Goal: Information Seeking & Learning: Check status

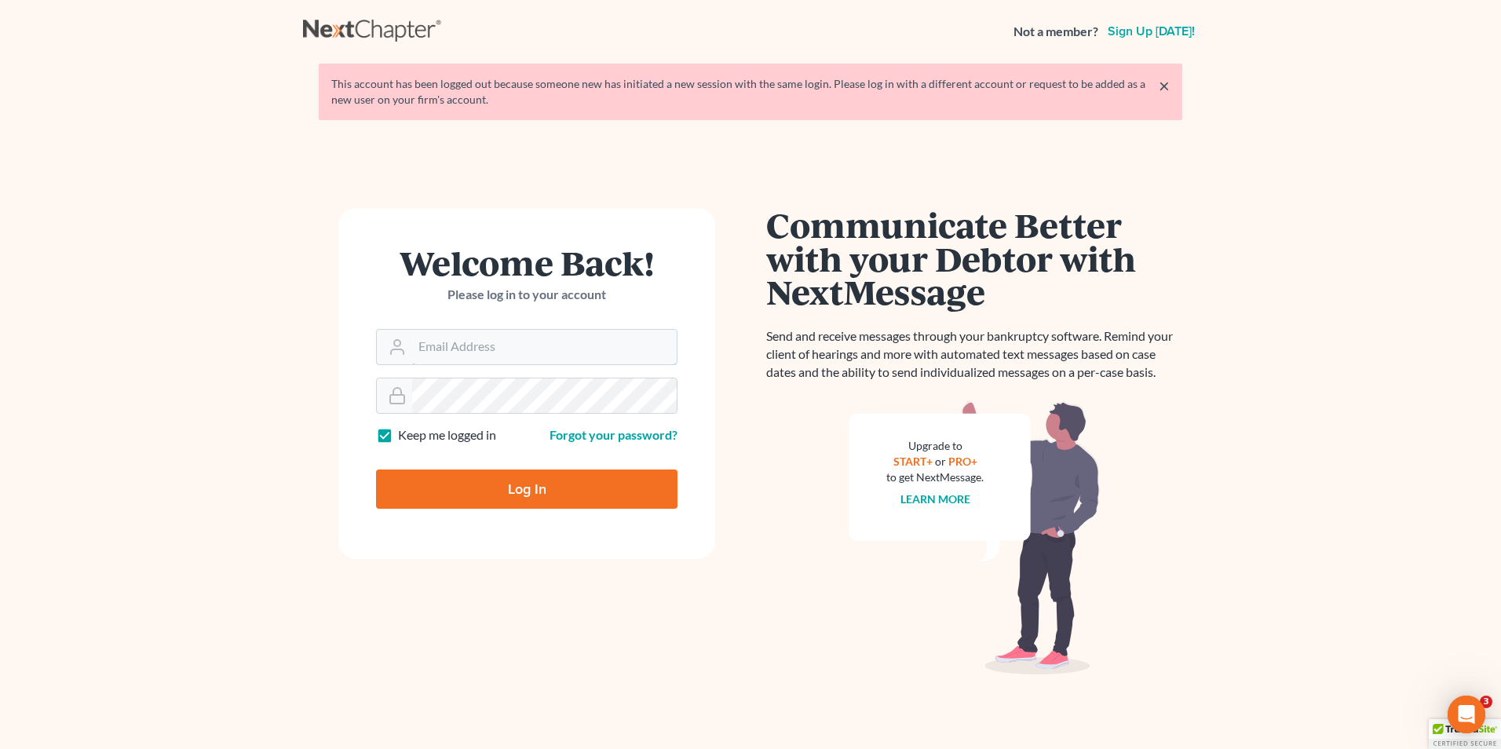
type input "[EMAIL_ADDRESS][DOMAIN_NAME]"
click at [583, 495] on input "Log In" at bounding box center [527, 489] width 302 height 39
type input "Thinking..."
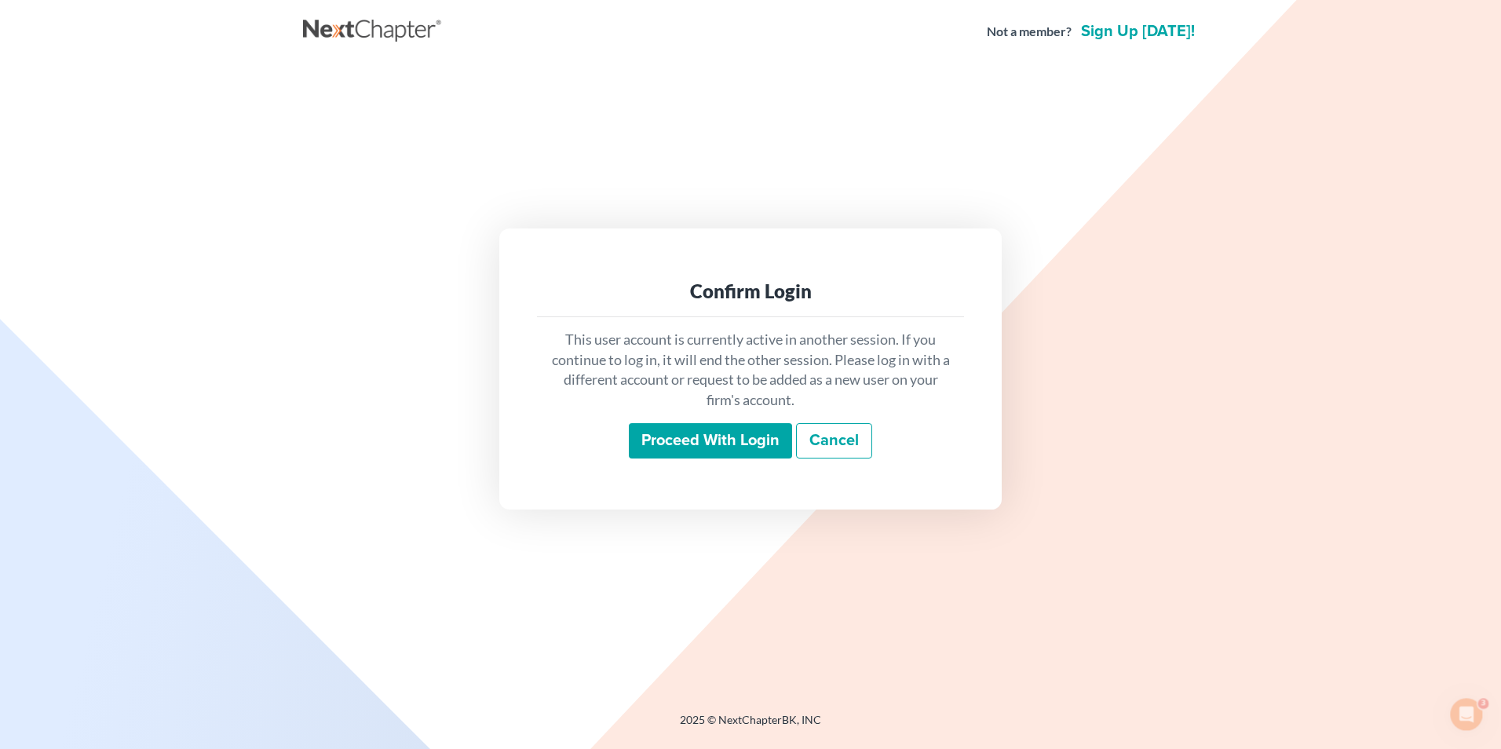
click at [744, 441] on input "Proceed with login" at bounding box center [710, 441] width 163 height 36
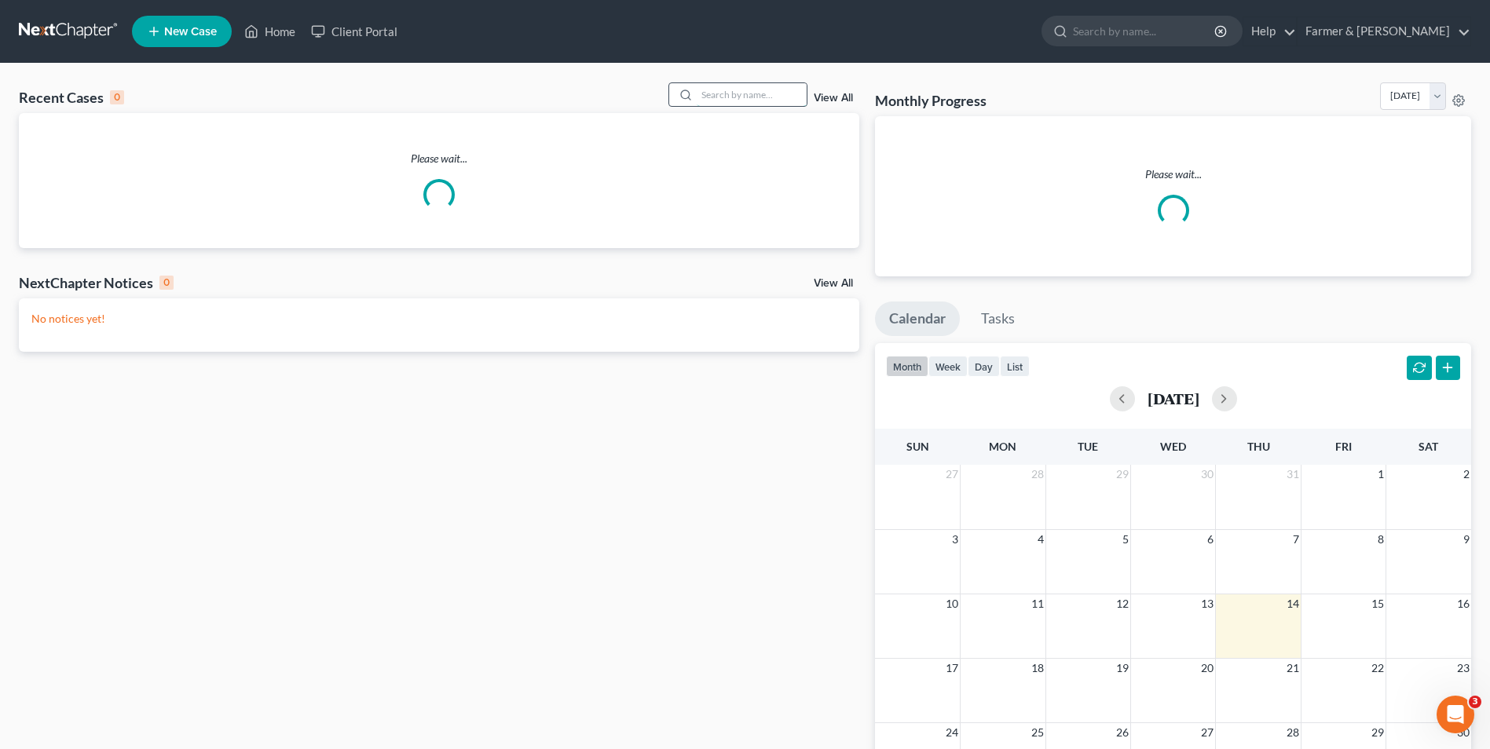
click at [725, 97] on input "search" at bounding box center [752, 94] width 110 height 23
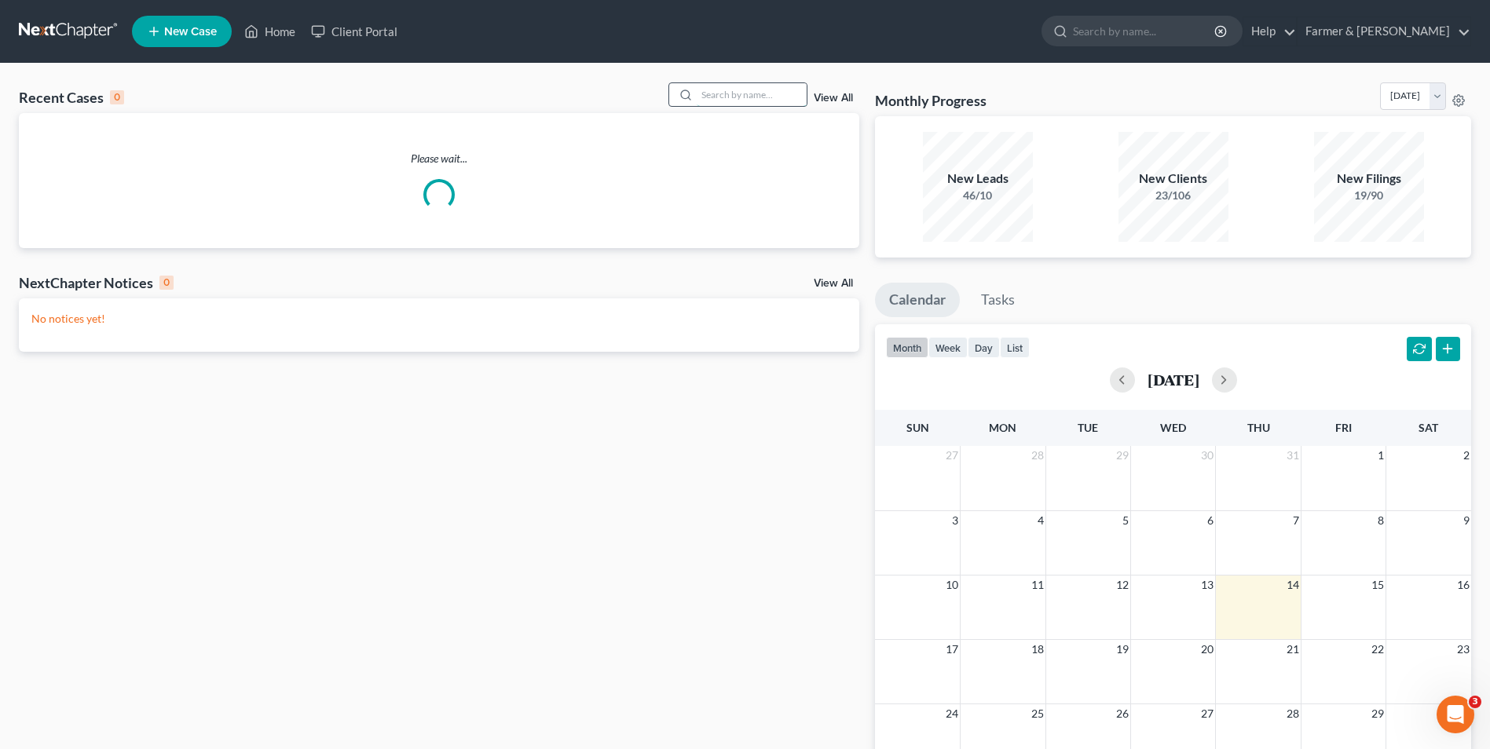
type input "v"
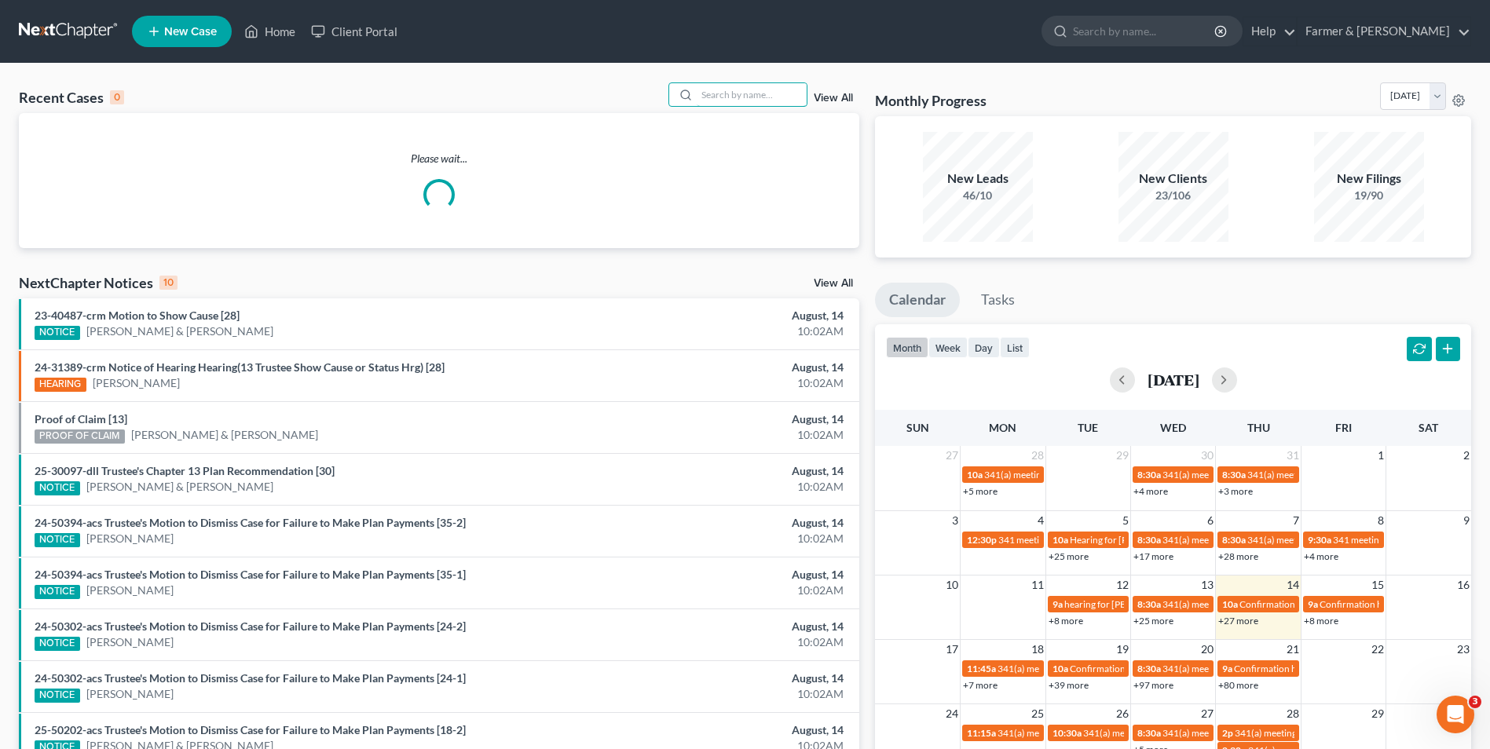
paste input "25-50107"
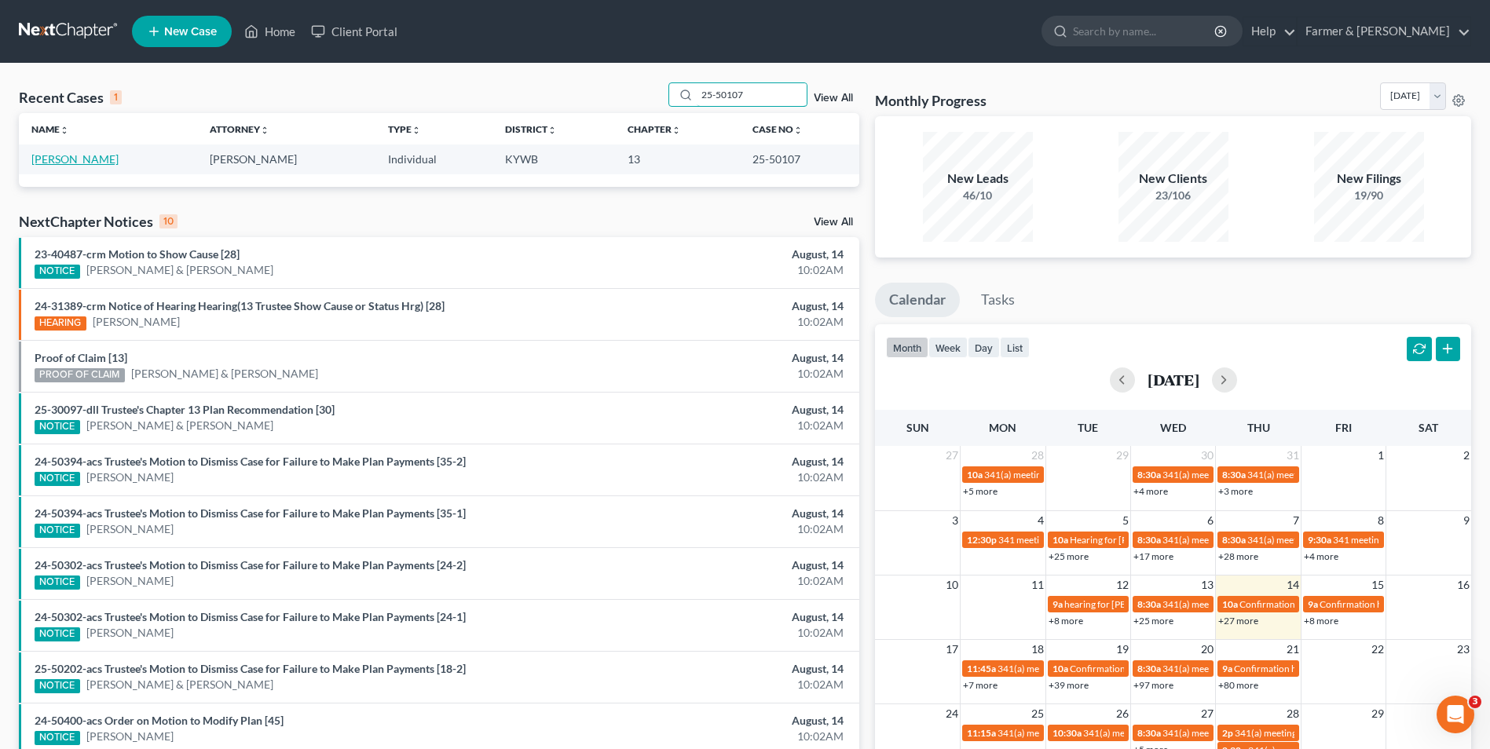
type input "25-50107"
click at [72, 159] on link "Thomas, Alexis" at bounding box center [74, 158] width 87 height 13
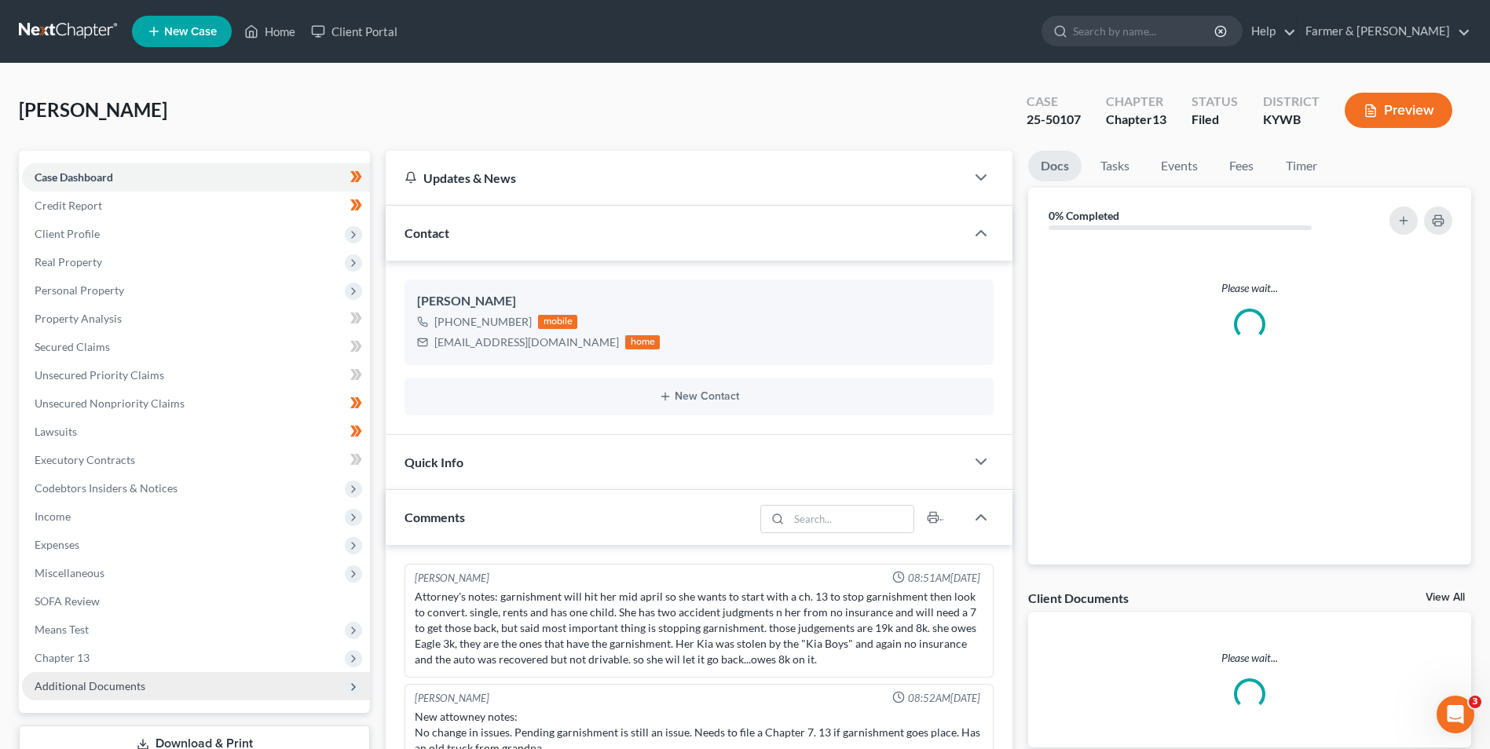
scroll to position [404, 0]
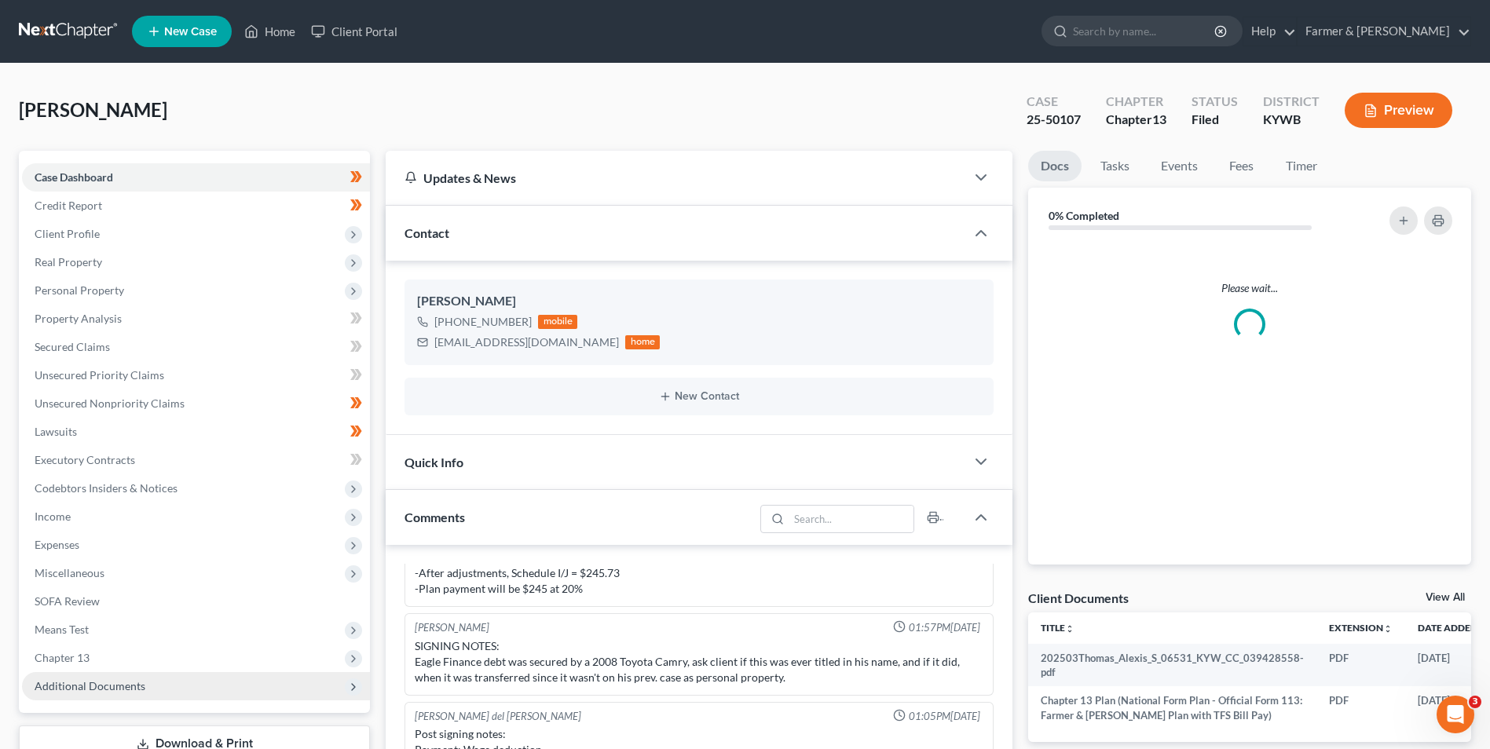
click at [146, 684] on span "Additional Documents" at bounding box center [196, 686] width 348 height 28
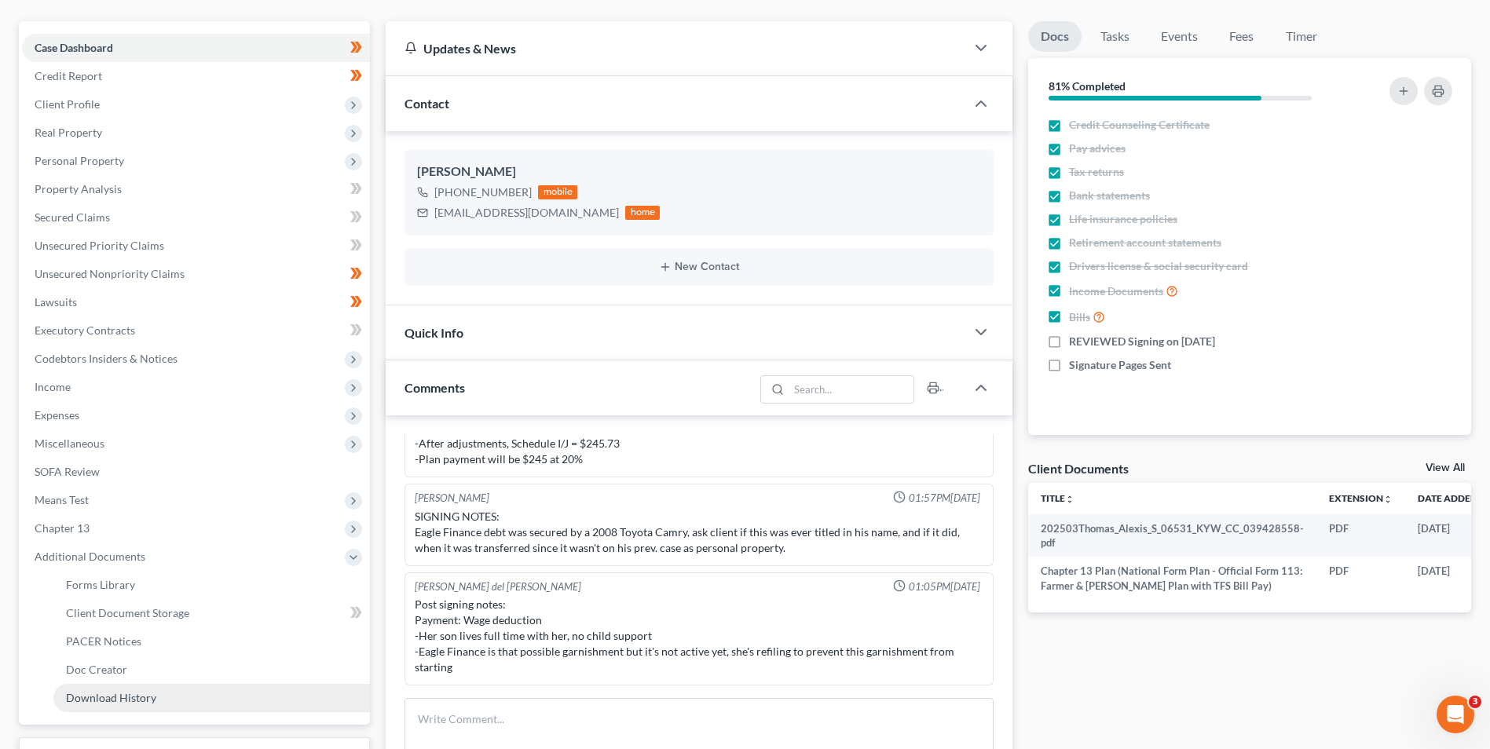
scroll to position [157, 0]
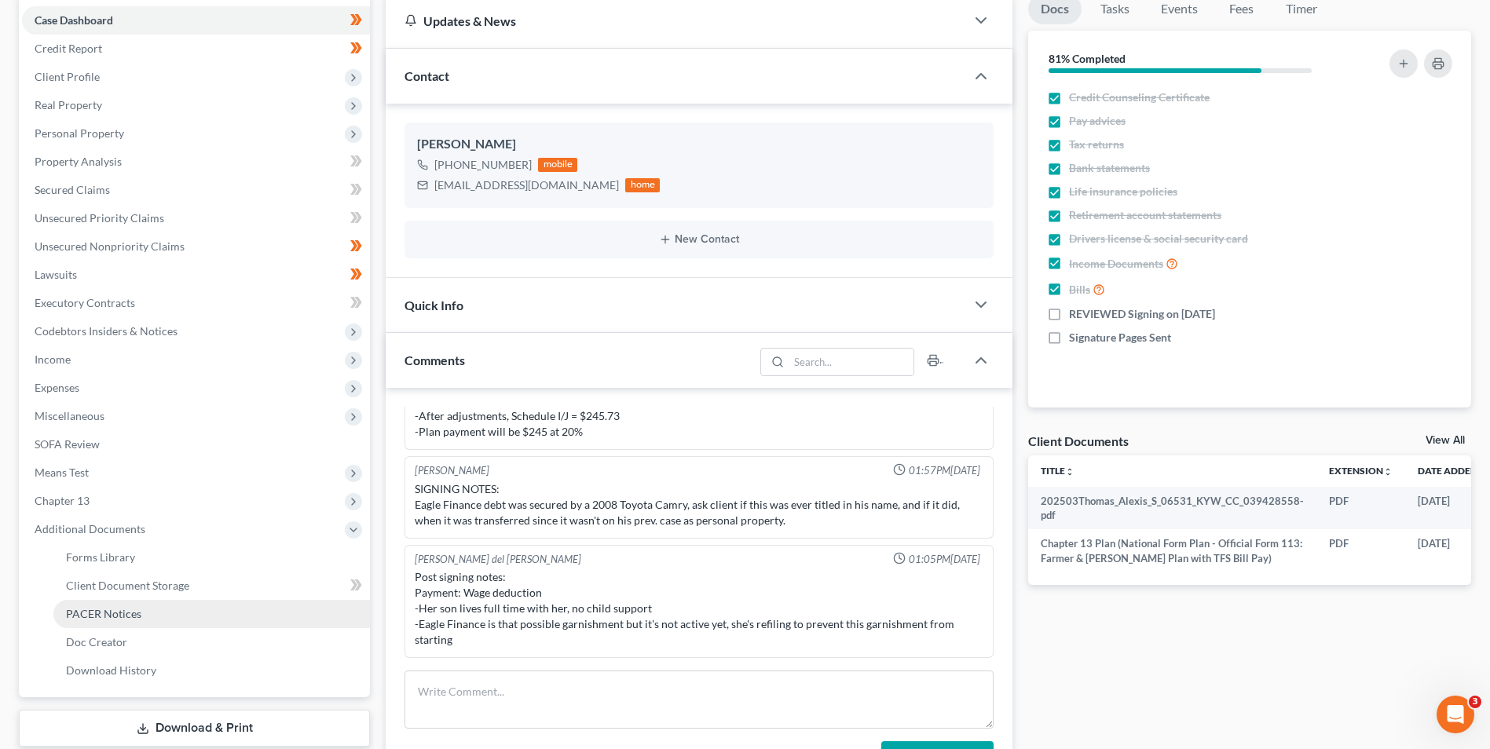
click at [152, 617] on link "PACER Notices" at bounding box center [211, 614] width 316 height 28
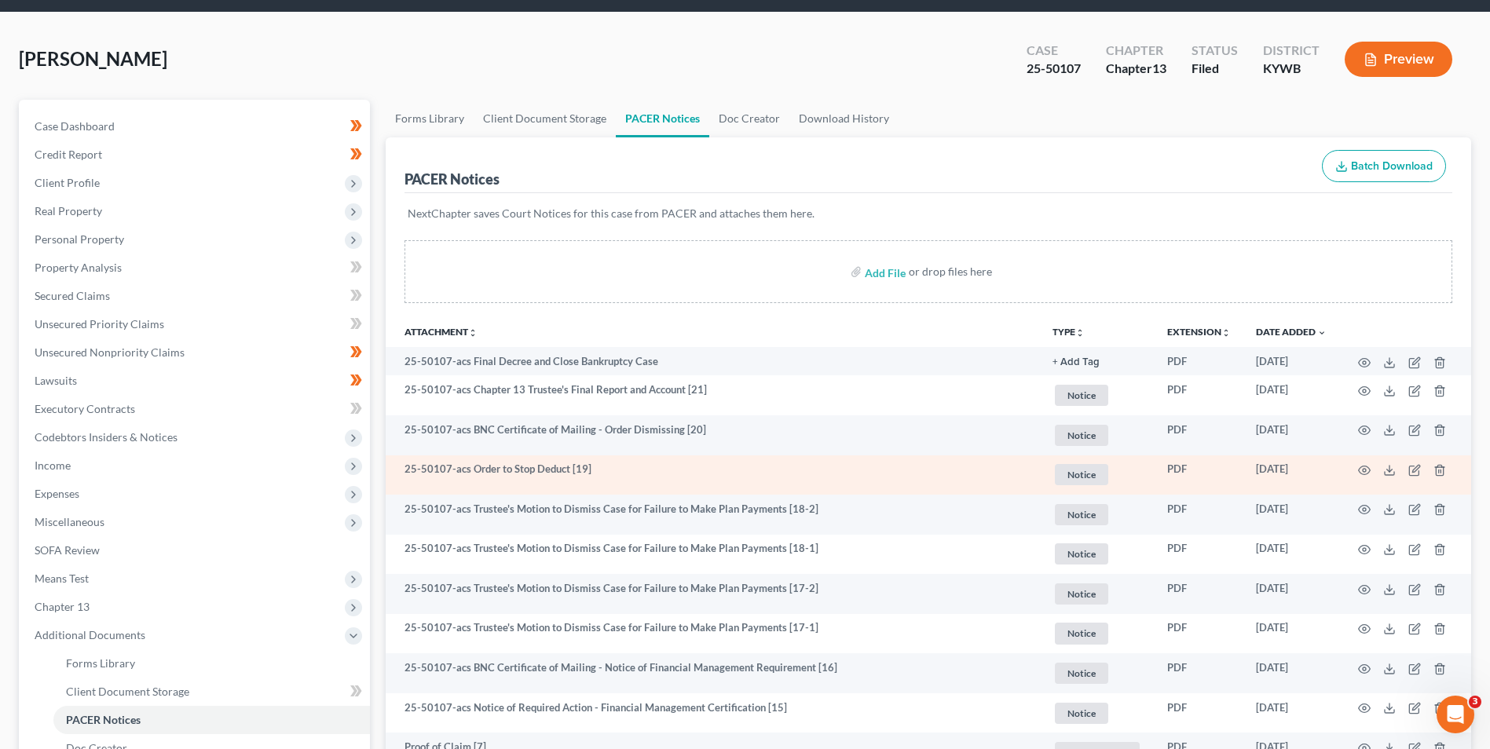
scroll to position [79, 0]
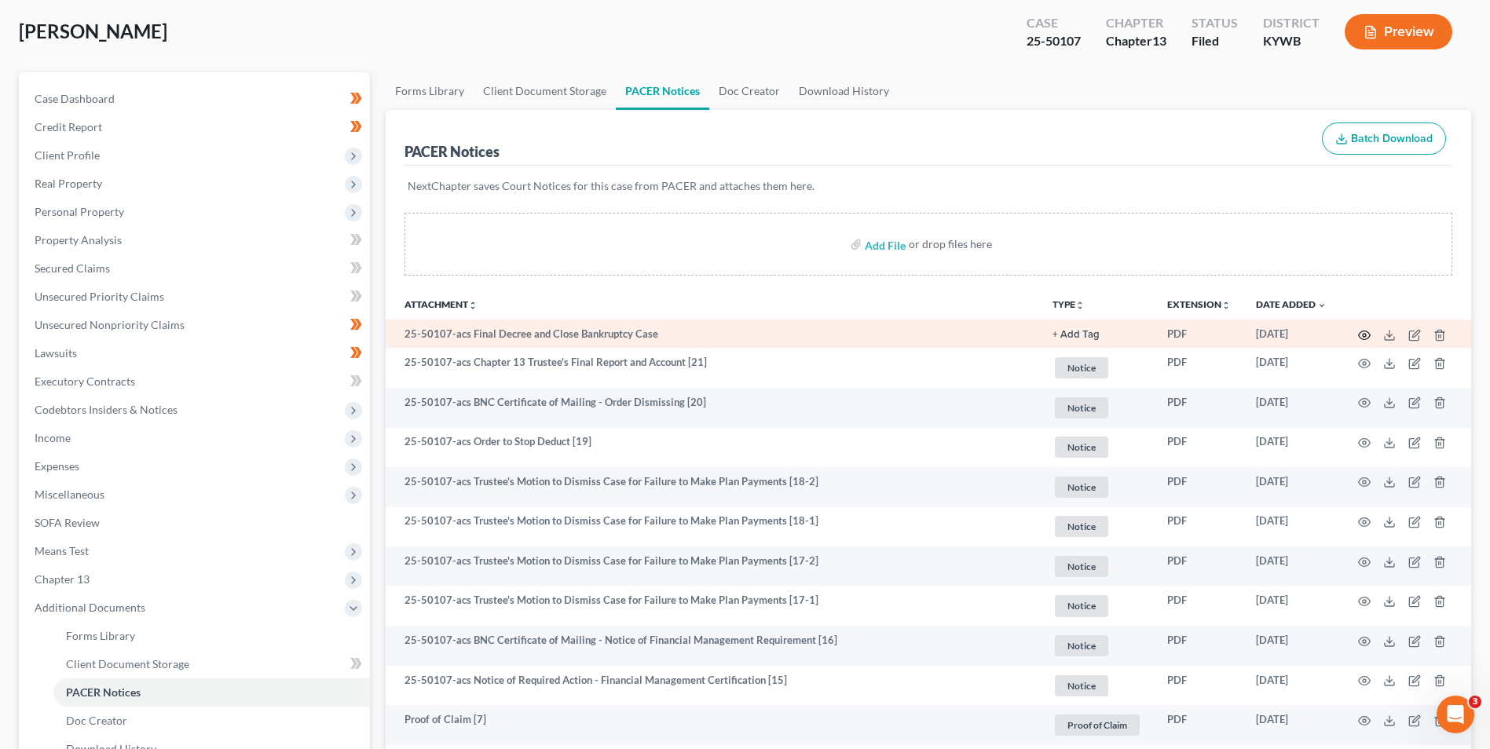
click at [1363, 338] on icon "button" at bounding box center [1364, 335] width 13 height 13
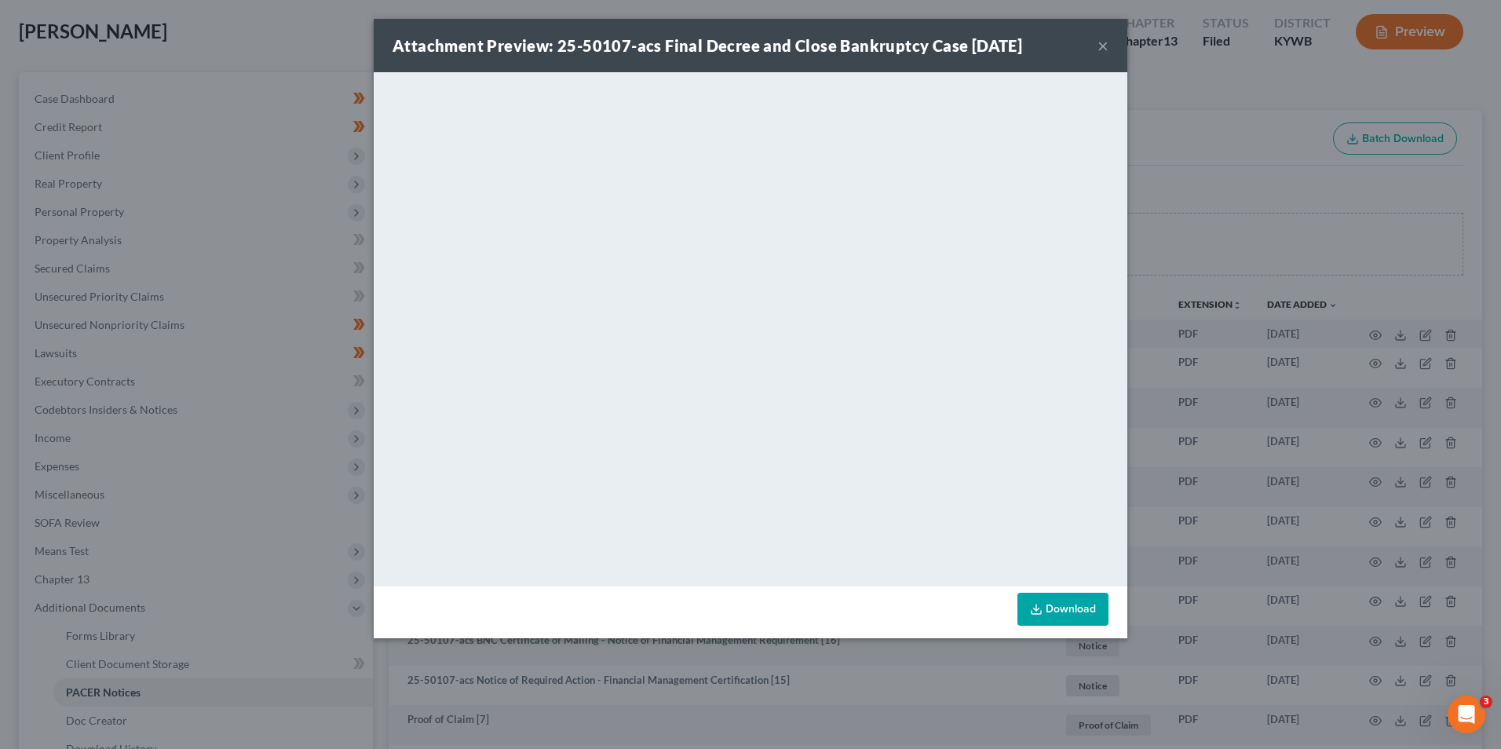
click at [1105, 47] on button "×" at bounding box center [1103, 45] width 11 height 19
